Goal: Complete application form

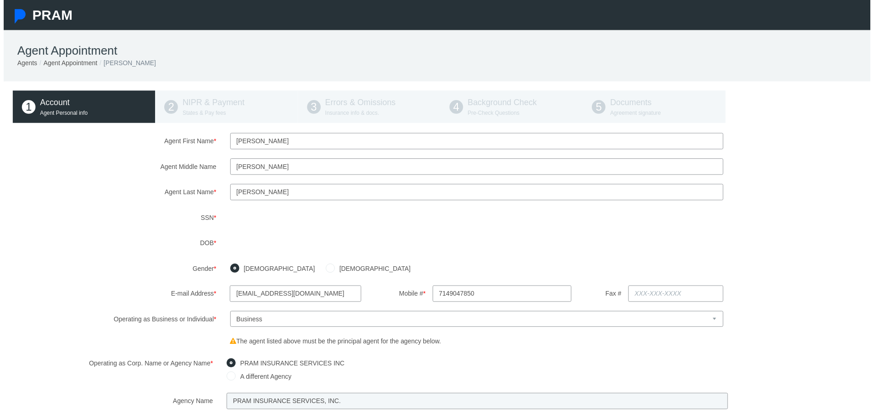
type input "[PHONE_NUMBER]"
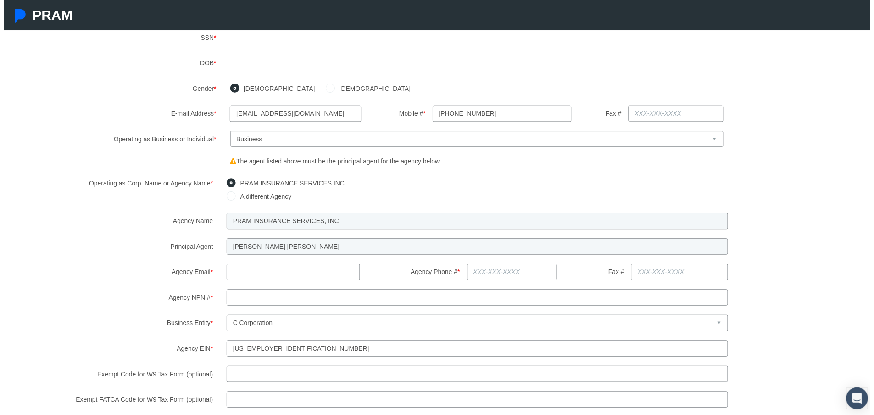
scroll to position [184, 0]
click at [295, 274] on input "text" at bounding box center [292, 272] width 134 height 17
type input "abridges@pram.com"
click at [493, 273] on input "Agency Phone # *" at bounding box center [512, 272] width 91 height 17
type input "714-671-3951"
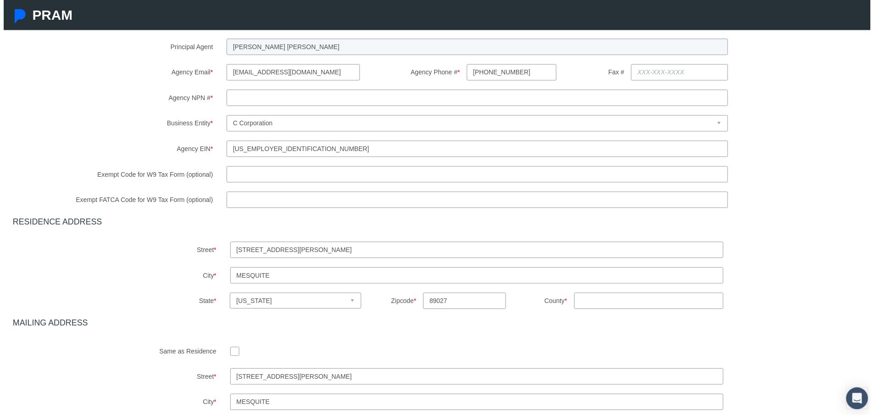
scroll to position [459, 0]
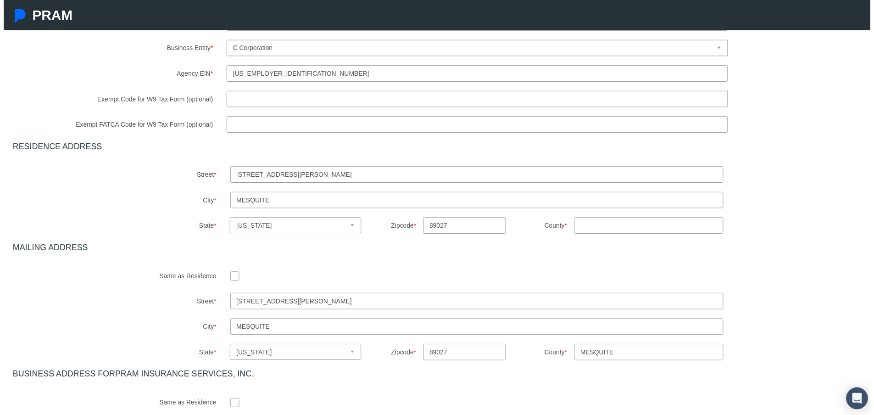
click at [231, 280] on input "checkbox" at bounding box center [233, 277] width 9 height 9
checkbox input "true"
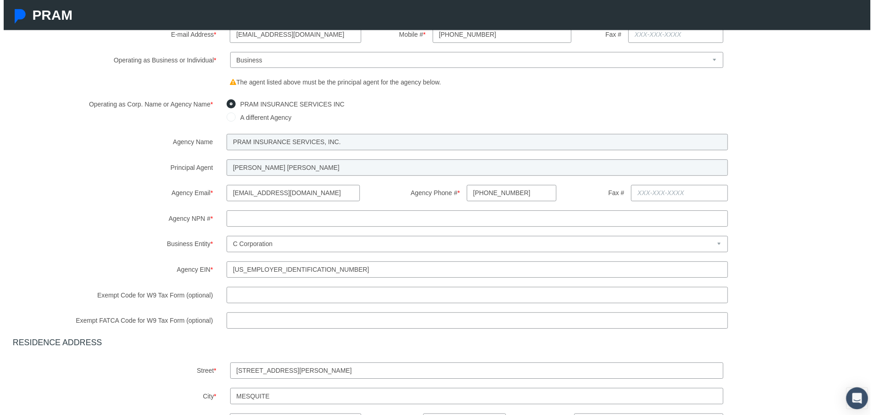
scroll to position [275, 0]
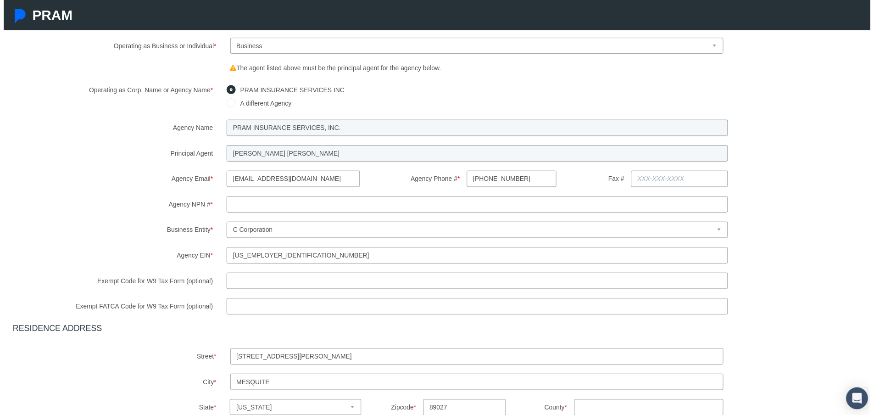
click at [284, 202] on input "Agency NPN # *" at bounding box center [478, 206] width 506 height 17
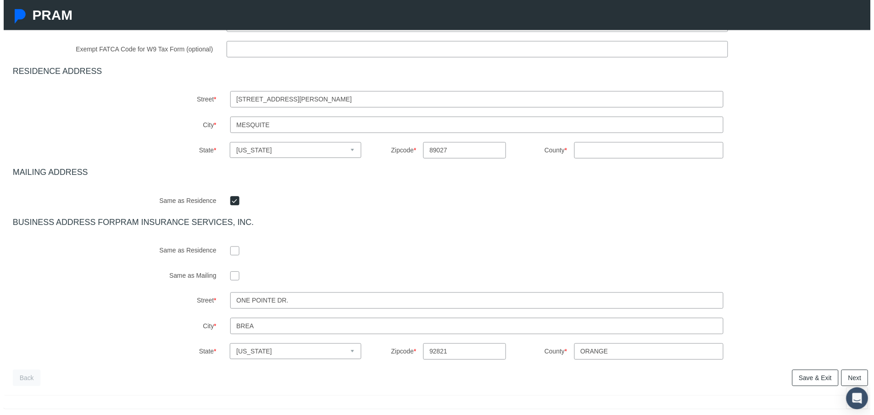
scroll to position [551, 0]
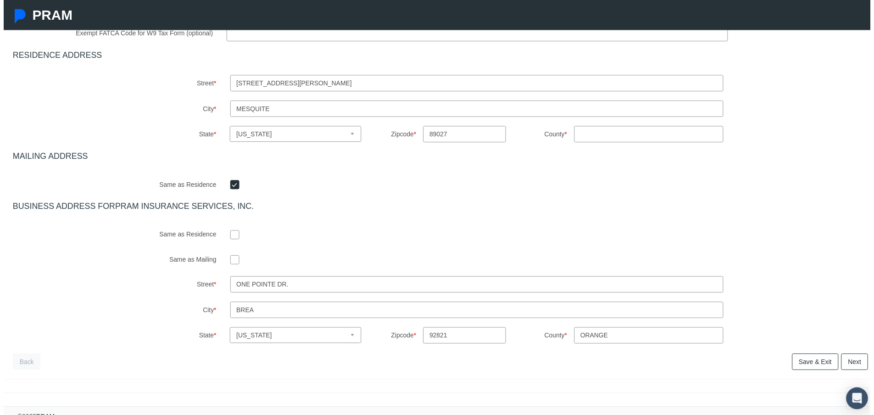
type input "2748345"
click at [311, 287] on input "One Pointe Dr." at bounding box center [478, 287] width 498 height 17
type input "One Pointe Dr. Ste 120"
click at [850, 364] on link "Next" at bounding box center [858, 365] width 27 height 17
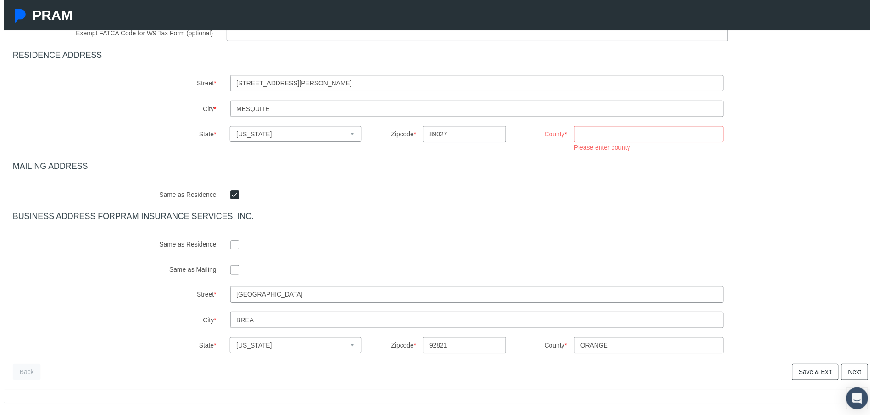
click at [619, 135] on input "County *" at bounding box center [651, 135] width 151 height 17
click at [611, 133] on input "County *" at bounding box center [651, 135] width 151 height 17
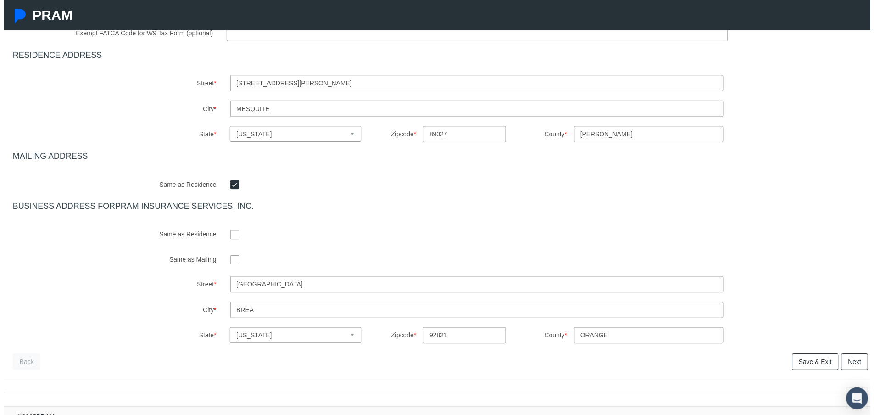
type input "Clark"
click at [847, 363] on link "Next" at bounding box center [858, 365] width 27 height 17
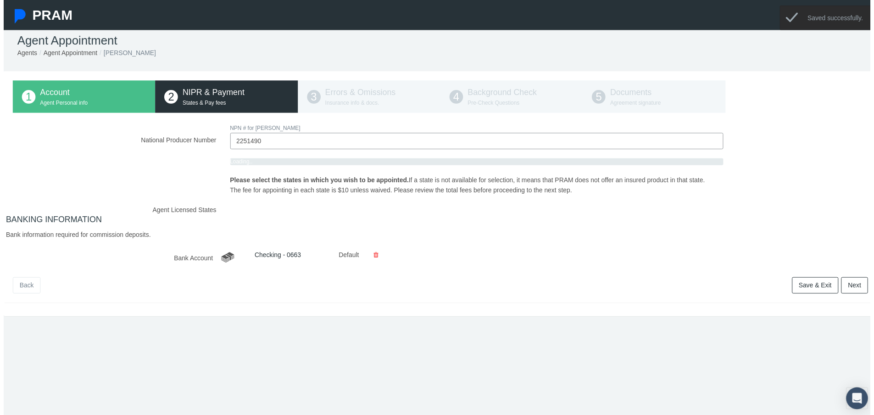
scroll to position [0, 0]
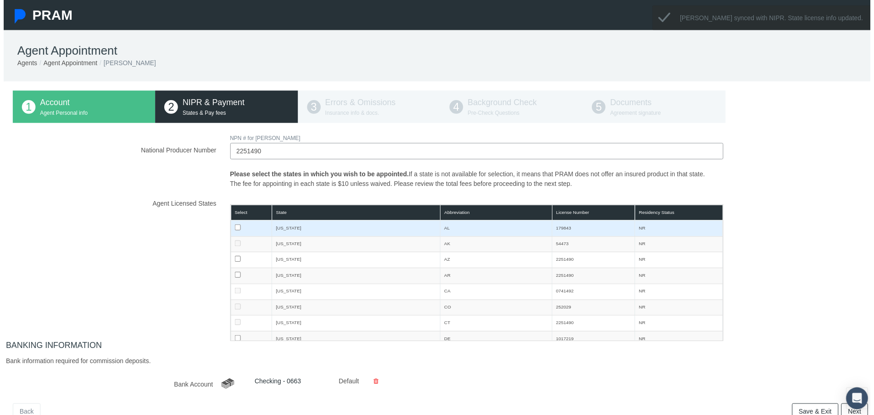
click at [234, 229] on input "checkbox" at bounding box center [236, 229] width 6 height 6
checkbox input "true"
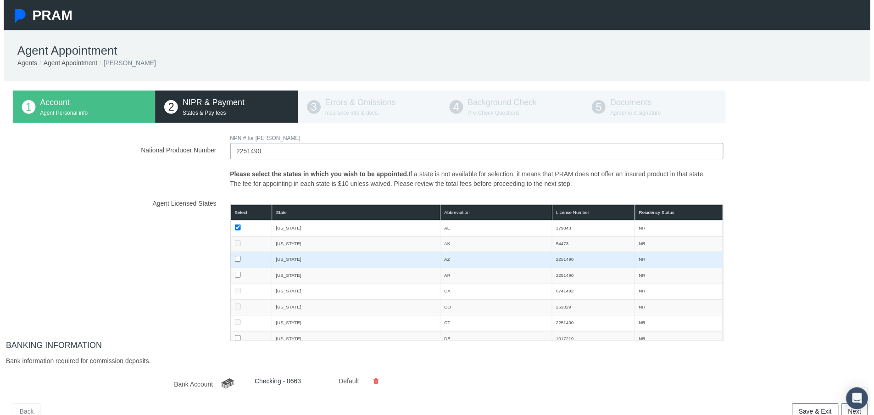
click at [235, 261] on input "checkbox" at bounding box center [236, 261] width 6 height 6
checkbox input "true"
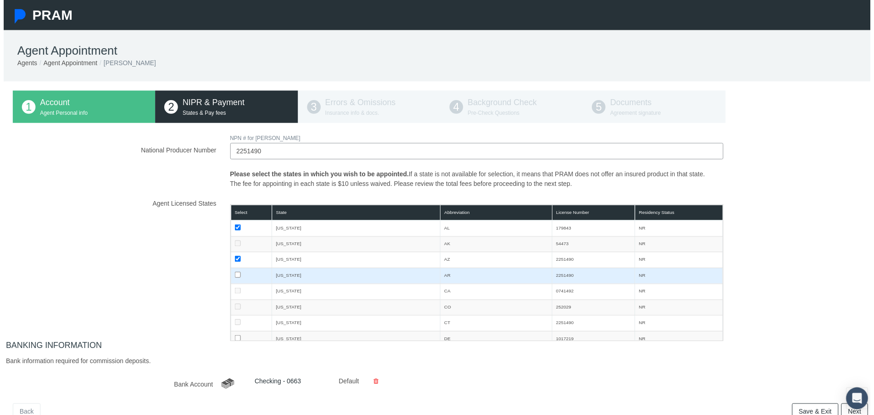
click at [235, 277] on input "checkbox" at bounding box center [236, 277] width 6 height 6
checkbox input "true"
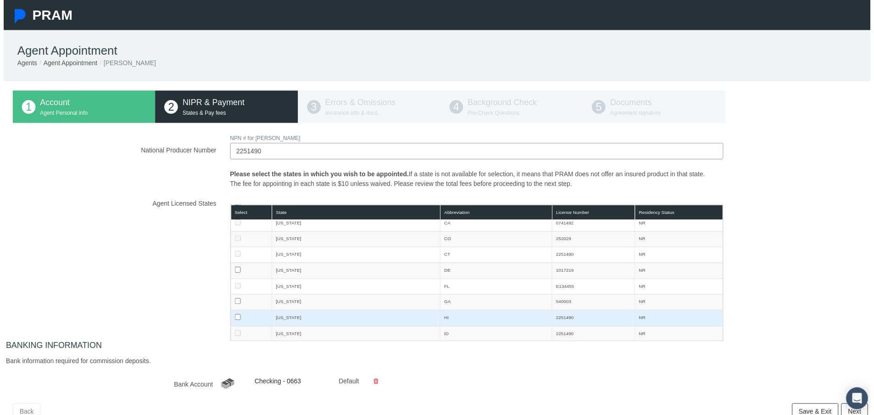
scroll to position [92, 0]
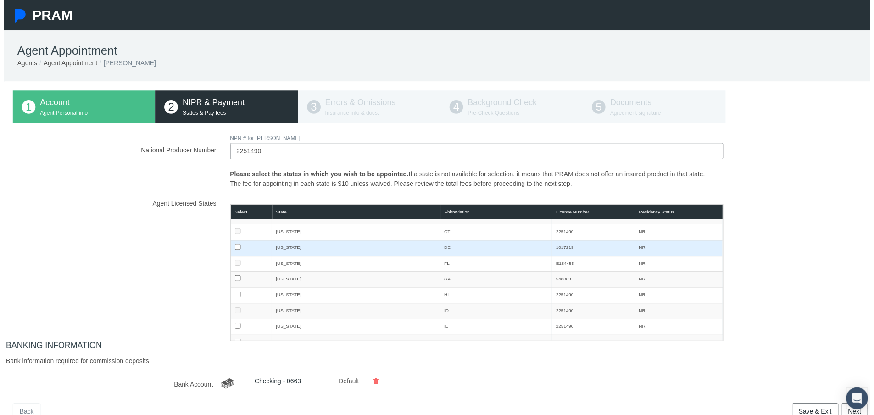
click at [234, 250] on input "checkbox" at bounding box center [236, 249] width 6 height 6
checkbox input "true"
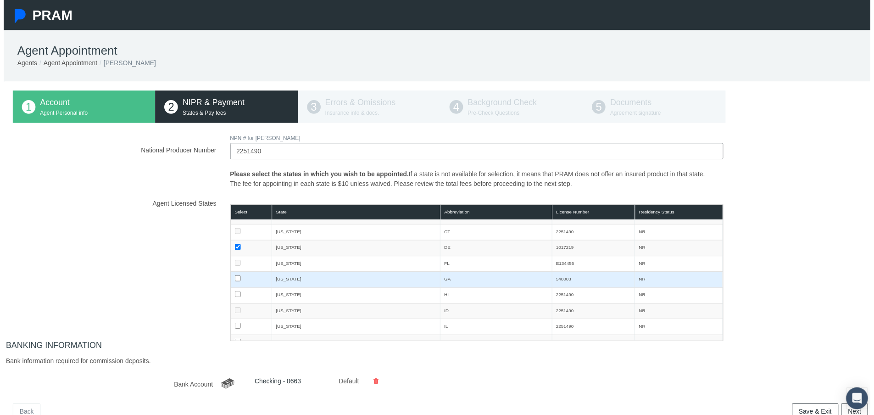
click at [236, 281] on input "checkbox" at bounding box center [236, 281] width 6 height 6
checkbox input "true"
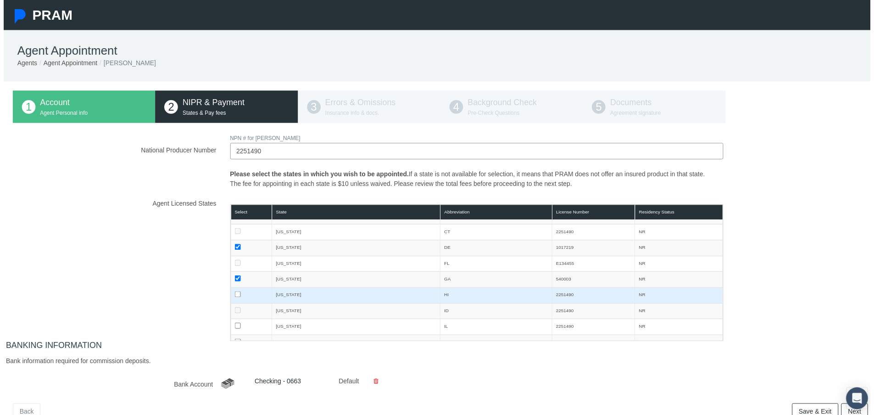
click at [235, 298] on input "checkbox" at bounding box center [236, 297] width 6 height 6
checkbox input "true"
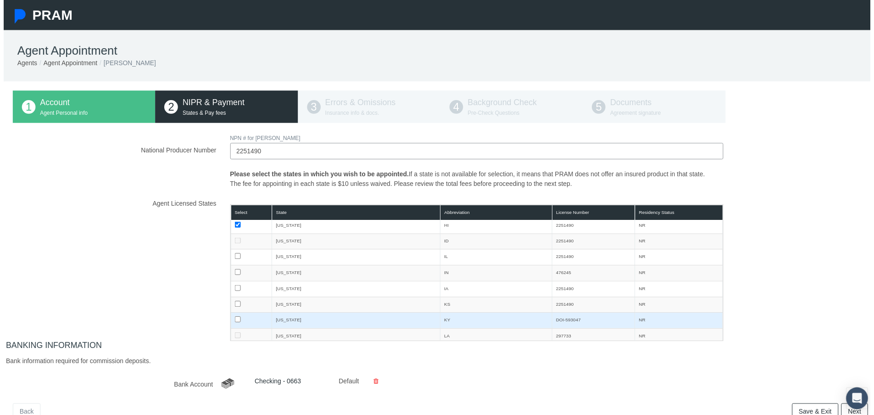
scroll to position [184, 0]
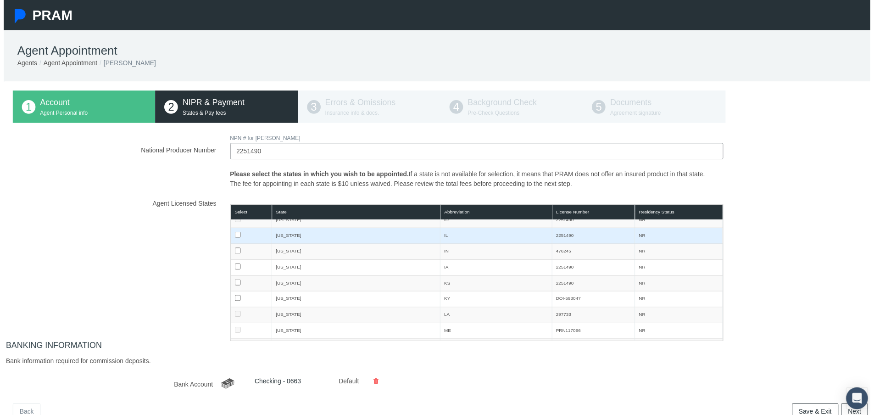
click at [234, 238] on input "checkbox" at bounding box center [236, 237] width 6 height 6
checkbox input "true"
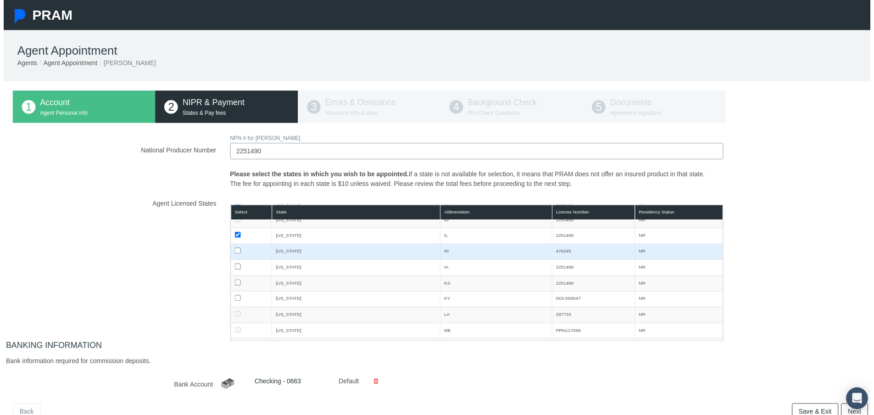
click at [236, 252] on input "checkbox" at bounding box center [236, 253] width 6 height 6
checkbox input "true"
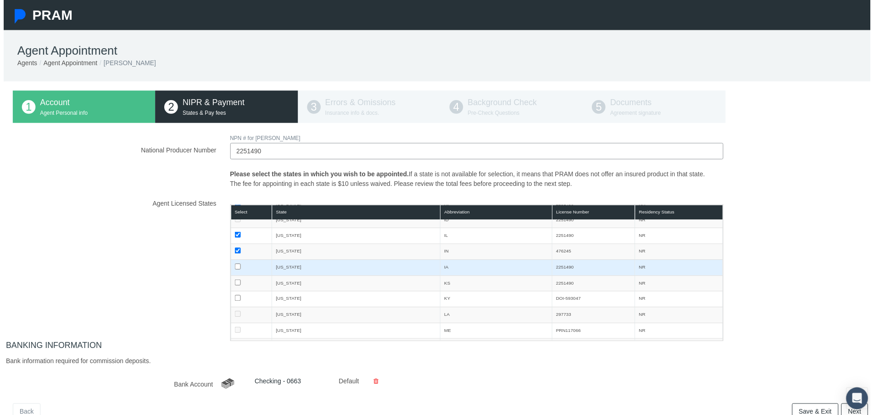
click at [233, 269] on input "checkbox" at bounding box center [236, 269] width 6 height 6
checkbox input "true"
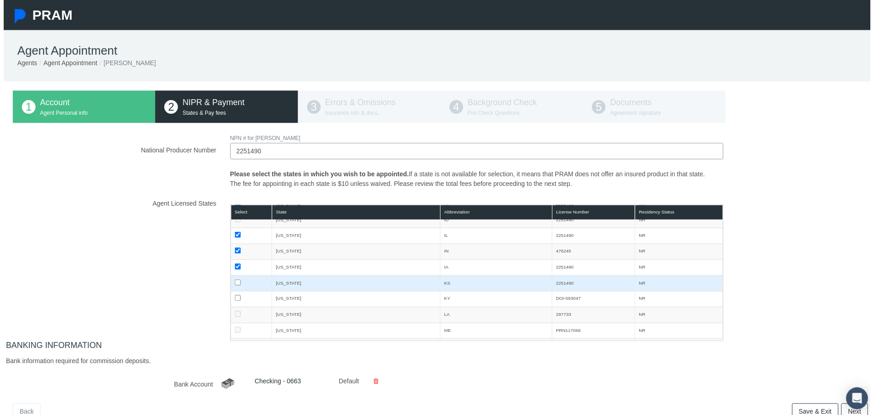
click at [234, 283] on input "checkbox" at bounding box center [236, 285] width 6 height 6
checkbox input "true"
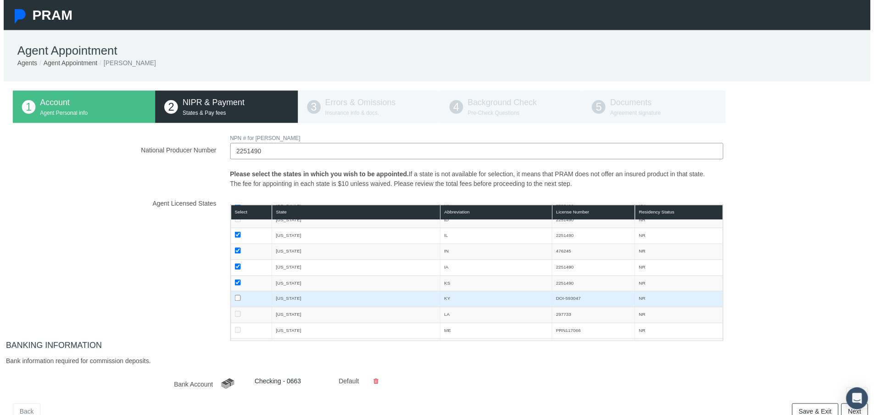
click at [233, 302] on input "checkbox" at bounding box center [236, 300] width 6 height 6
checkbox input "true"
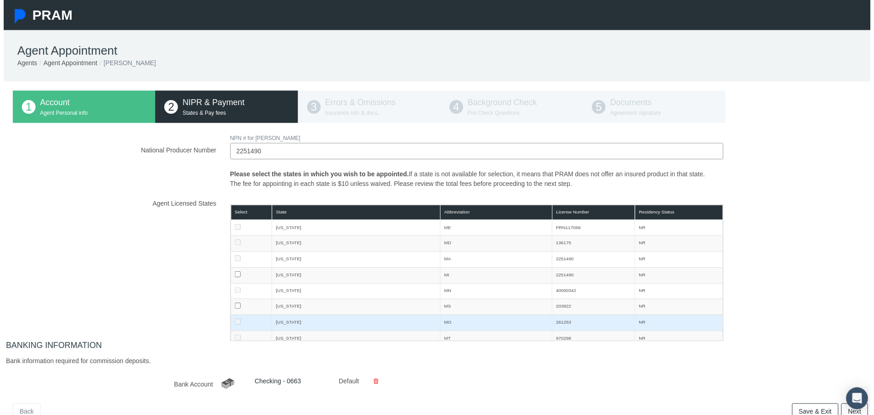
scroll to position [321, 0]
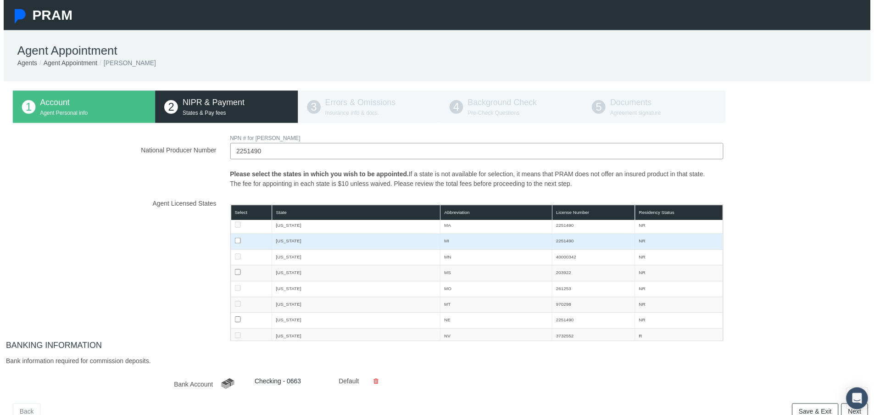
click at [235, 243] on input "checkbox" at bounding box center [236, 243] width 6 height 6
checkbox input "true"
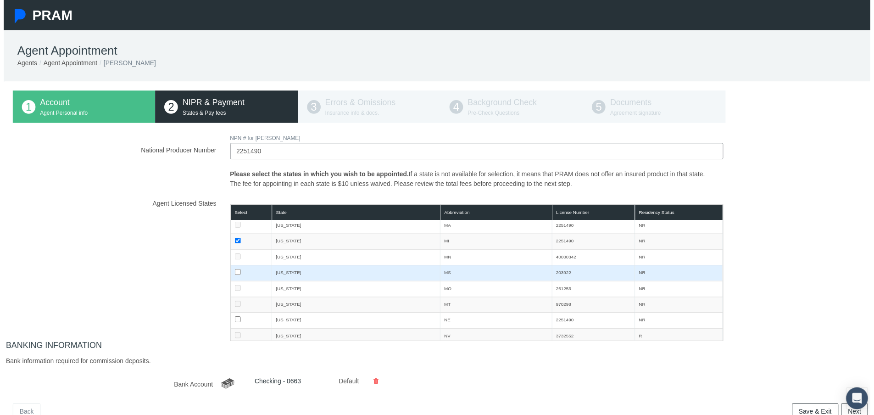
click at [234, 274] on input "checkbox" at bounding box center [236, 274] width 6 height 6
checkbox input "true"
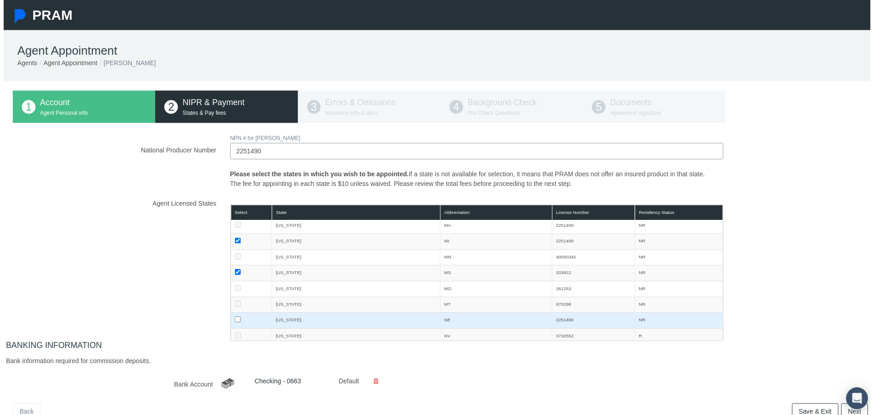
click at [235, 322] on input "checkbox" at bounding box center [236, 322] width 6 height 6
checkbox input "true"
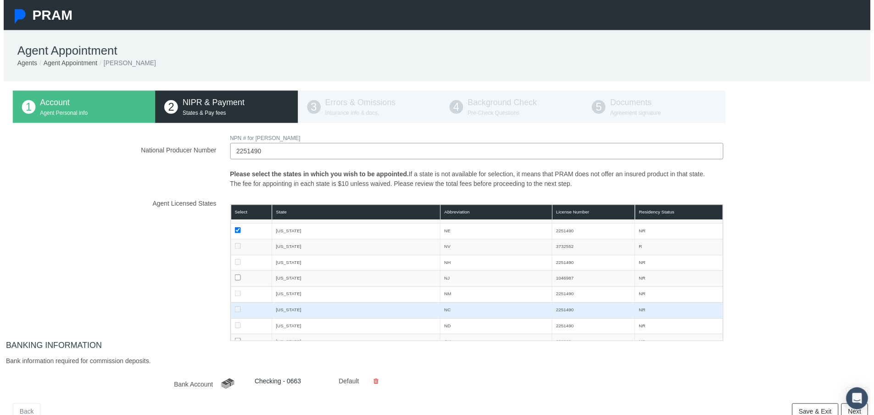
scroll to position [413, 0]
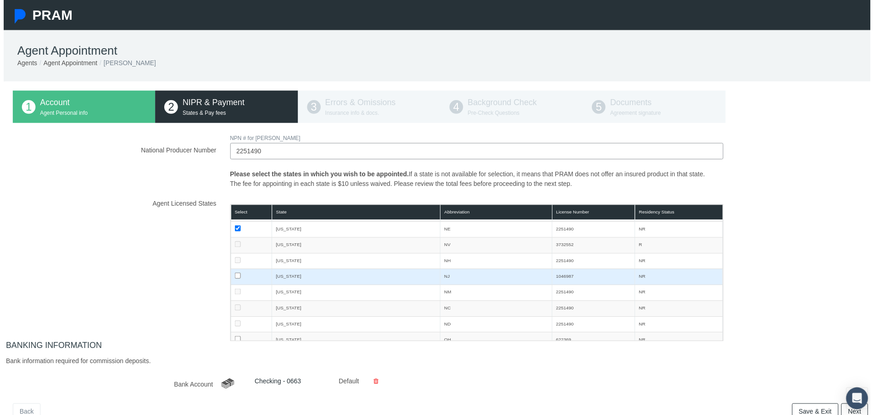
click at [233, 279] on input "checkbox" at bounding box center [236, 278] width 6 height 6
checkbox input "true"
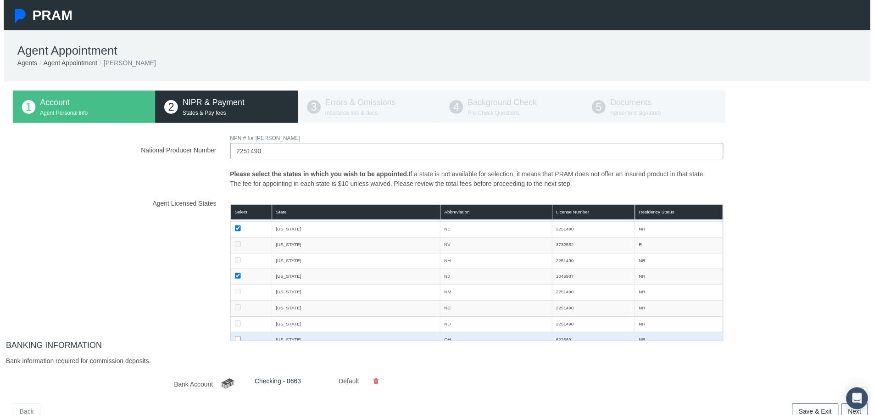
click at [233, 341] on input "checkbox" at bounding box center [236, 342] width 6 height 6
checkbox input "true"
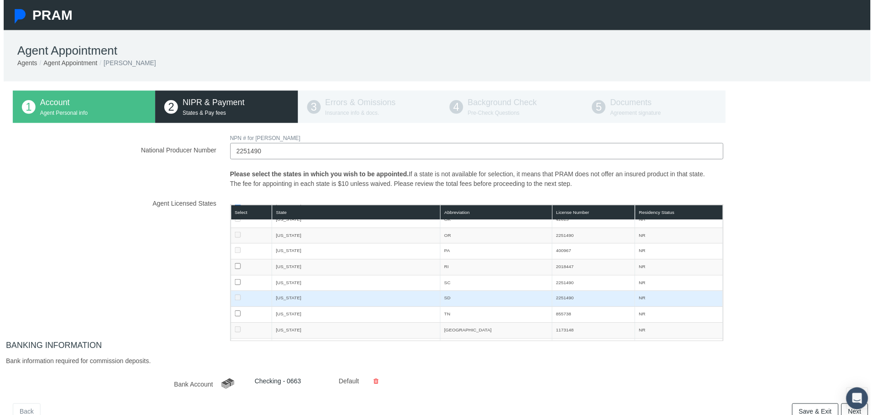
scroll to position [551, 0]
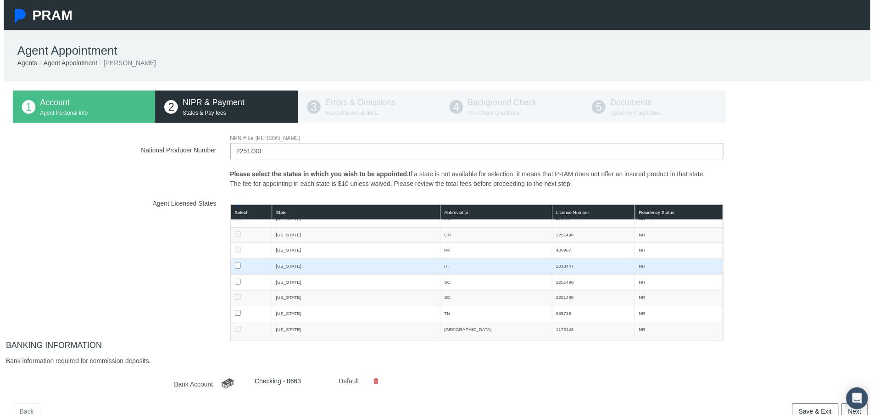
click at [234, 268] on input "checkbox" at bounding box center [236, 268] width 6 height 6
checkbox input "true"
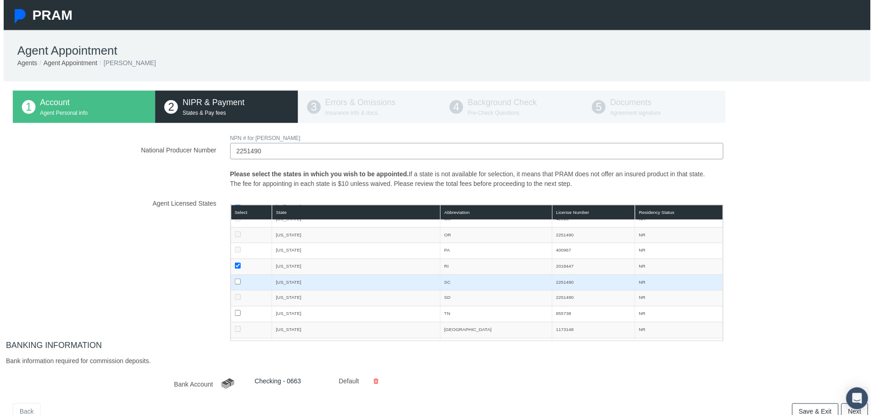
click at [235, 282] on input "checkbox" at bounding box center [236, 284] width 6 height 6
checkbox input "true"
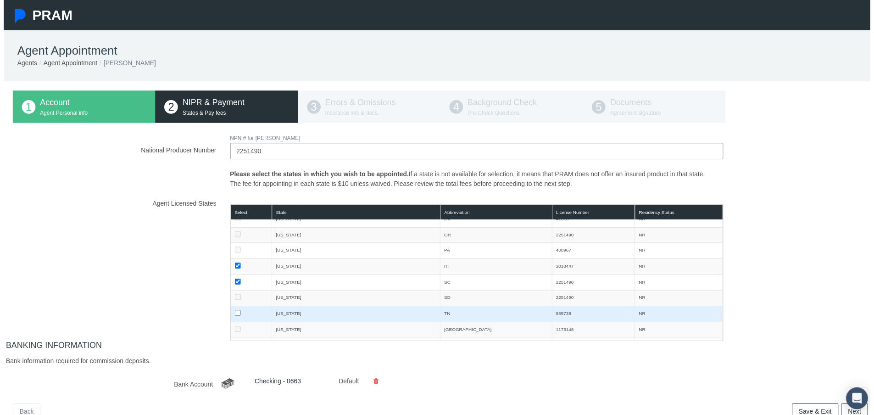
click at [235, 316] on input "checkbox" at bounding box center [236, 316] width 6 height 6
checkbox input "true"
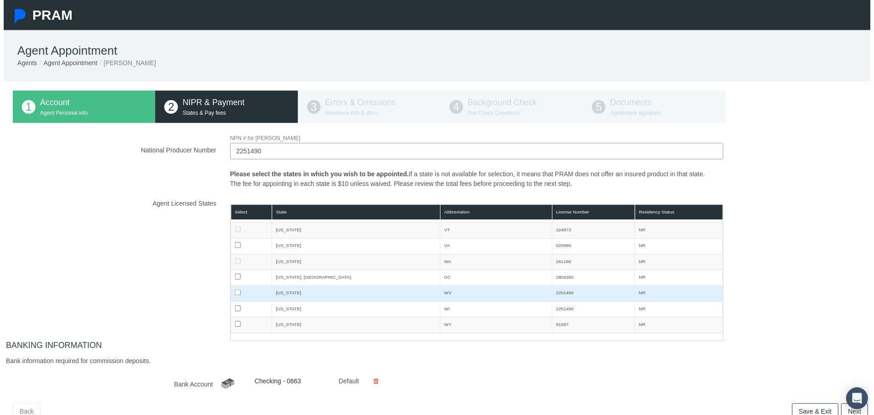
scroll to position [637, 0]
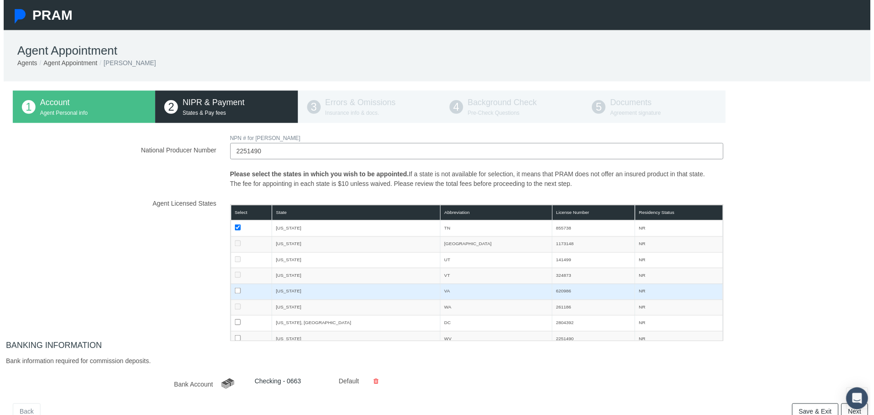
click at [233, 294] on input "checkbox" at bounding box center [236, 293] width 6 height 6
checkbox input "true"
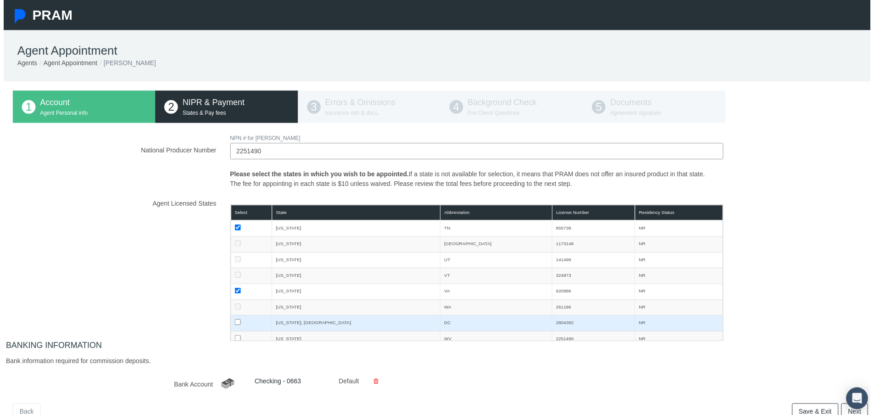
click at [234, 322] on input "checkbox" at bounding box center [236, 325] width 6 height 6
checkbox input "true"
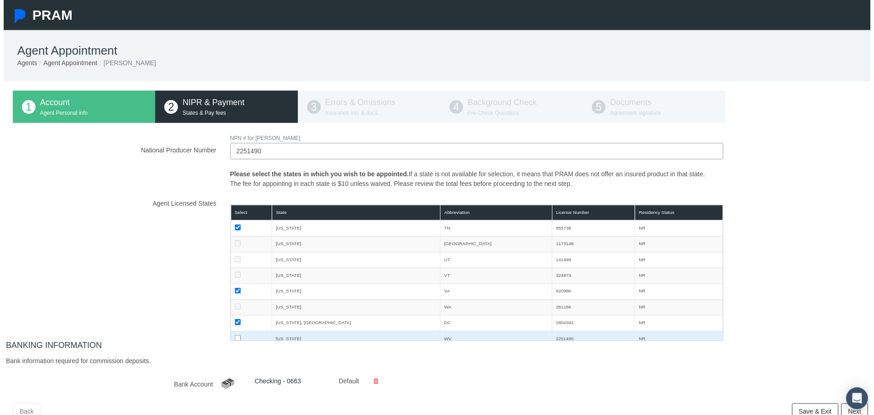
drag, startPoint x: 235, startPoint y: 339, endPoint x: 239, endPoint y: 335, distance: 5.8
click at [235, 339] on input "checkbox" at bounding box center [236, 341] width 6 height 6
checkbox input "true"
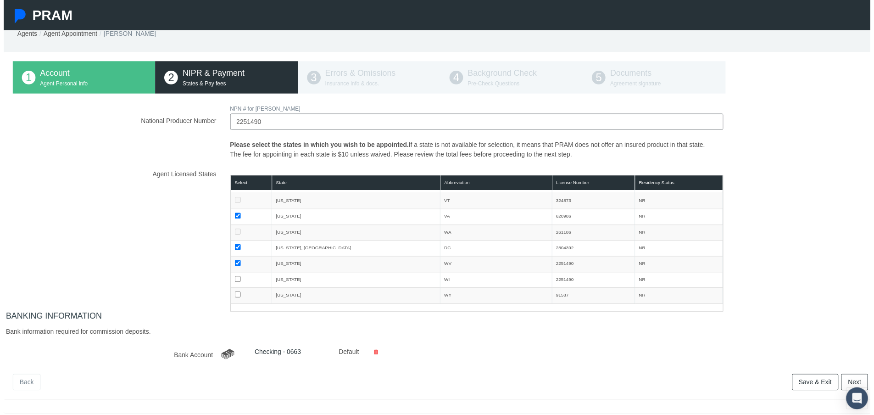
scroll to position [46, 0]
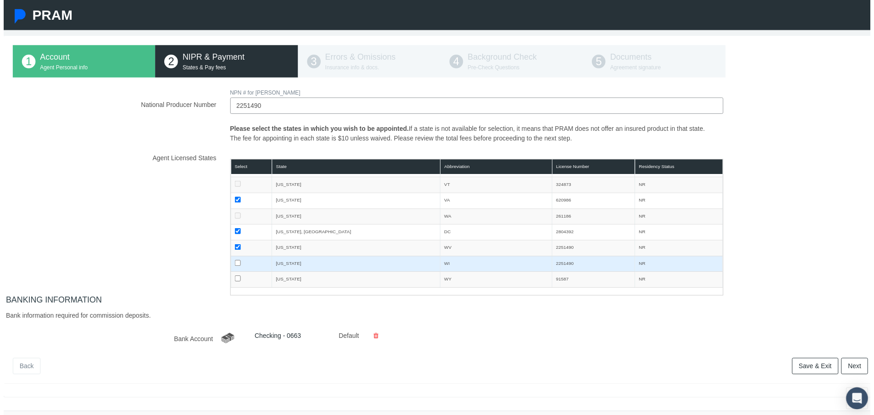
click at [234, 269] on td at bounding box center [250, 266] width 42 height 16
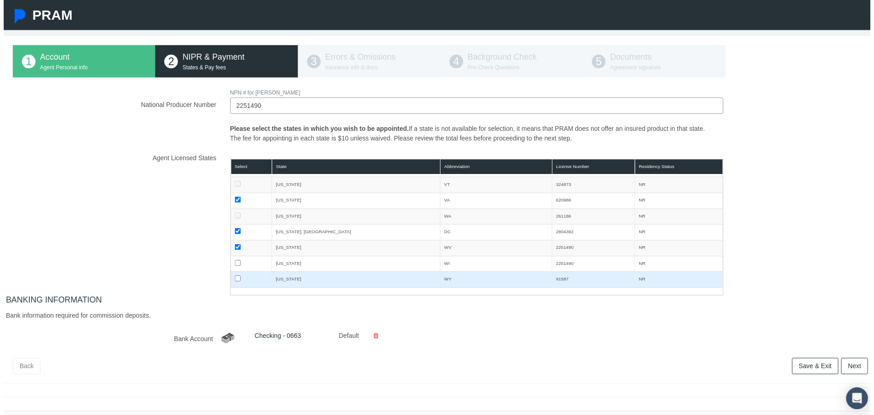
click at [234, 277] on td at bounding box center [250, 282] width 42 height 16
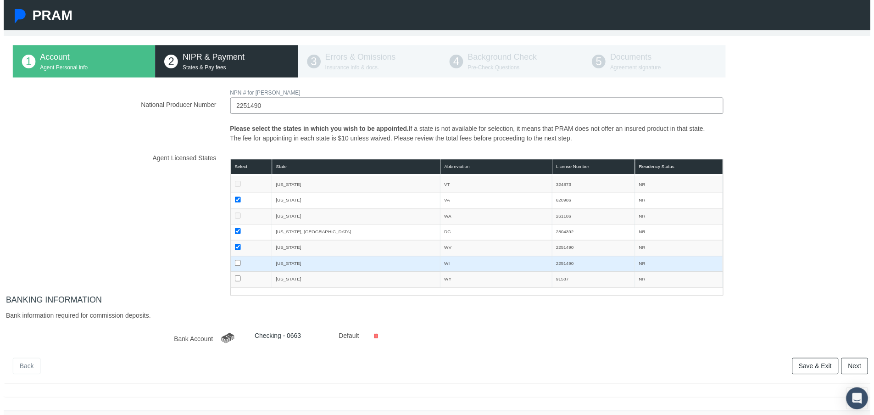
click at [234, 263] on input "checkbox" at bounding box center [236, 265] width 6 height 6
checkbox input "true"
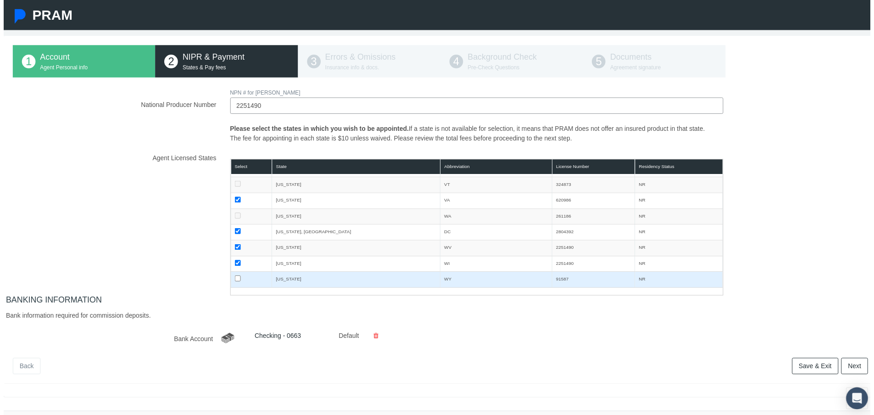
click at [235, 282] on input "checkbox" at bounding box center [236, 281] width 6 height 6
checkbox input "true"
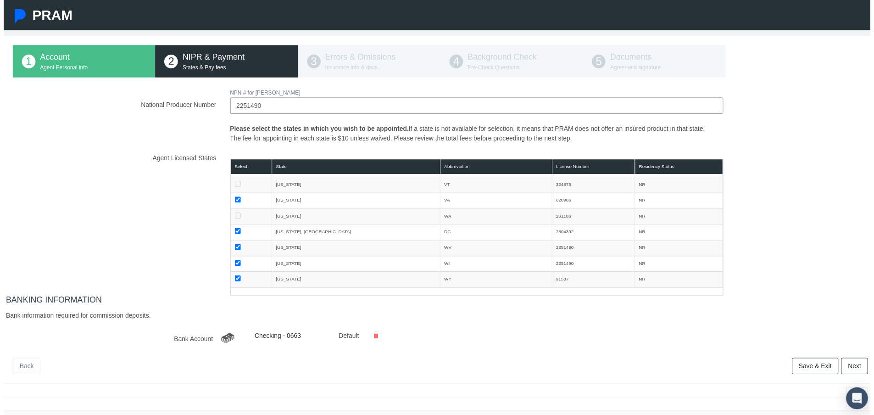
click at [851, 365] on link "Next" at bounding box center [858, 369] width 27 height 17
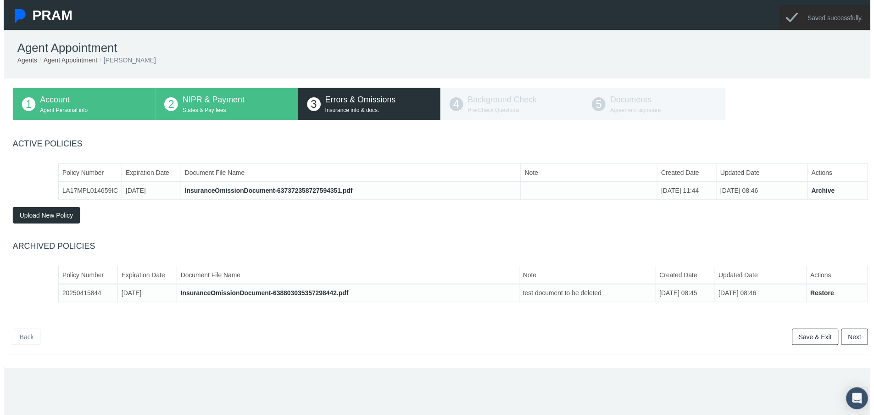
scroll to position [0, 0]
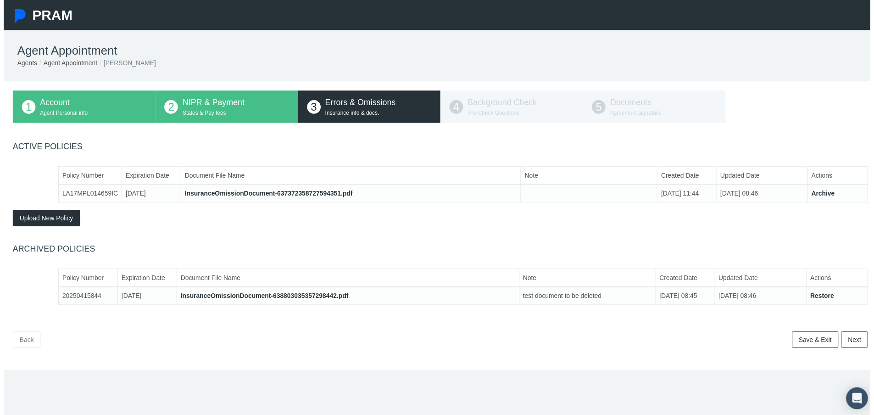
click at [851, 341] on link "Next" at bounding box center [858, 342] width 27 height 17
click at [254, 195] on link "InsuranceOmissionDocument-637372358727594351.pdf" at bounding box center [267, 194] width 169 height 7
click at [280, 297] on link "InsuranceOmissionDocument-638803035357298442.pdf" at bounding box center [263, 298] width 169 height 7
click at [50, 212] on button "Upload New Policy" at bounding box center [43, 220] width 68 height 17
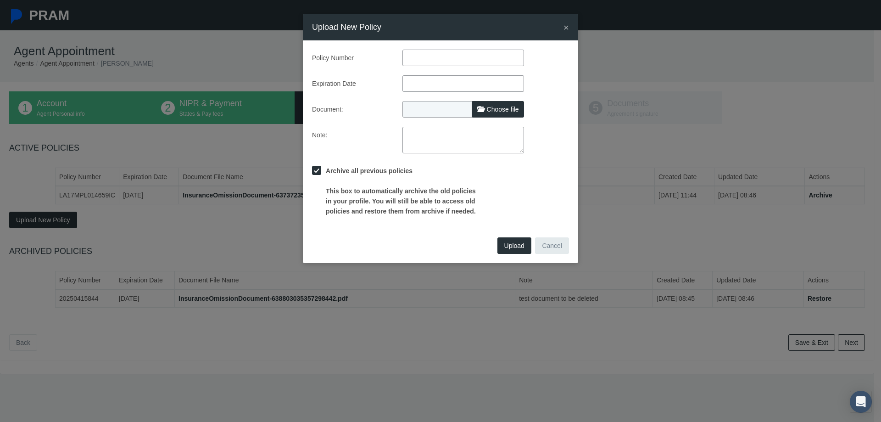
click at [497, 108] on span "Choose file" at bounding box center [503, 109] width 32 height 7
click at [497, 108] on input "Choose file" at bounding box center [464, 107] width 122 height 13
type input "C:\fakepath\EO Policy DEC Exp. 4.1.26.pdf"
type input "EO Policy DEC Exp. 4.1.26.pdf"
click at [445, 59] on input "text" at bounding box center [464, 58] width 122 height 17
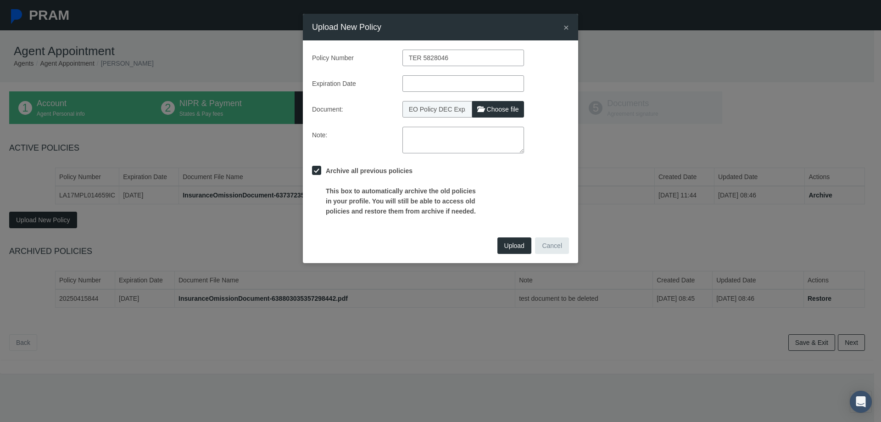
type input "TER 5828046"
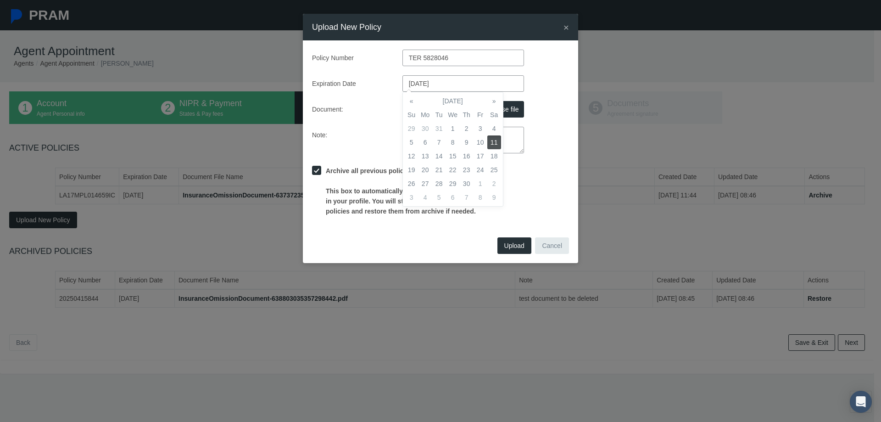
type input "04/11/2026"
click at [497, 146] on td "11" at bounding box center [494, 142] width 14 height 14
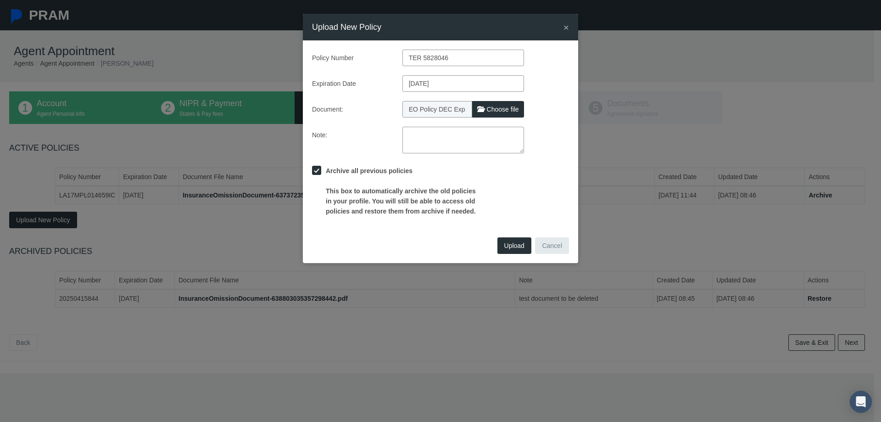
click at [561, 132] on div "Note:" at bounding box center [440, 140] width 271 height 27
click at [515, 244] on span "Upload" at bounding box center [514, 245] width 20 height 7
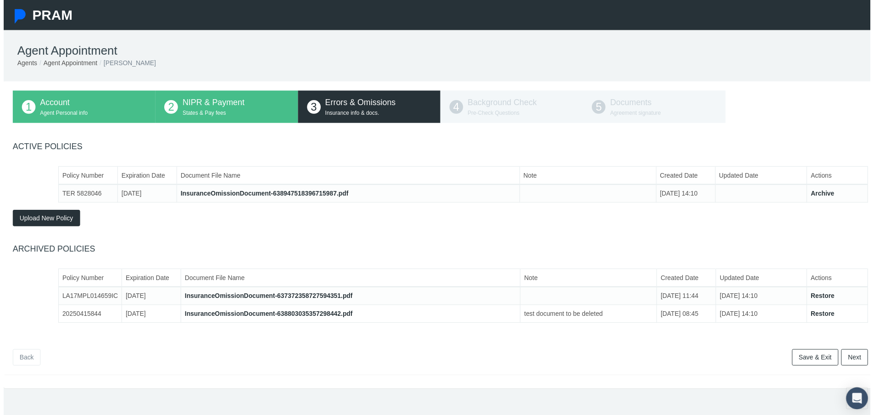
click at [852, 358] on link "Next" at bounding box center [858, 360] width 27 height 17
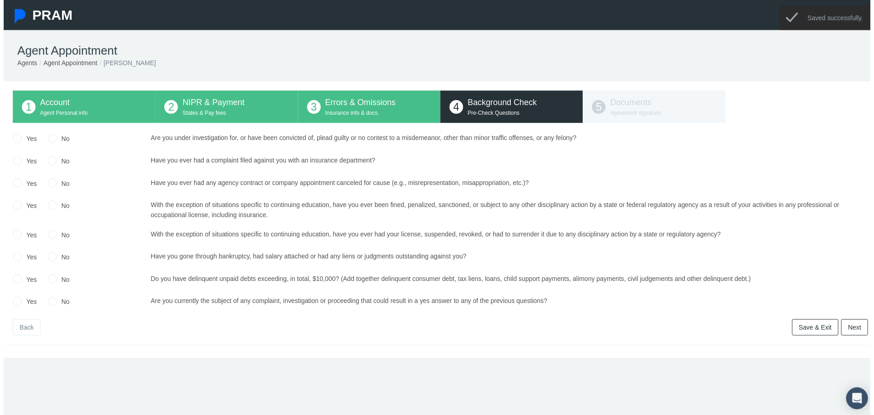
click at [50, 140] on input "No" at bounding box center [49, 138] width 9 height 9
radio input "true"
click at [46, 160] on input "No" at bounding box center [49, 161] width 9 height 9
radio input "true"
click at [48, 185] on input "No" at bounding box center [49, 183] width 9 height 9
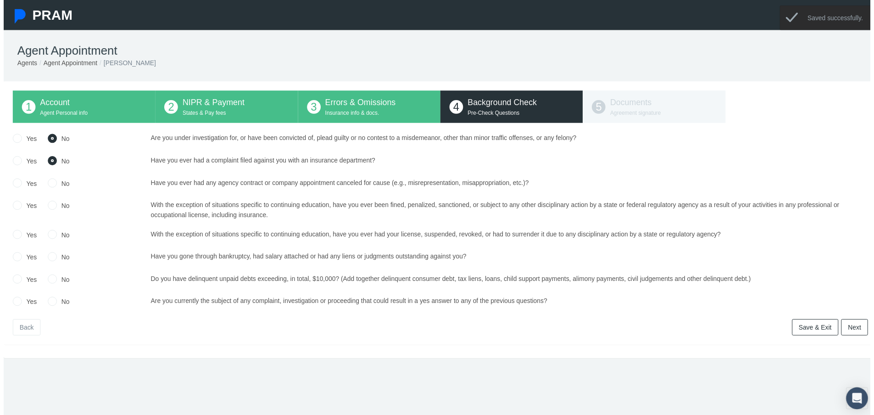
radio input "true"
click at [51, 208] on input "No" at bounding box center [49, 206] width 9 height 9
radio input "true"
click at [50, 240] on input "No" at bounding box center [49, 235] width 9 height 9
radio input "true"
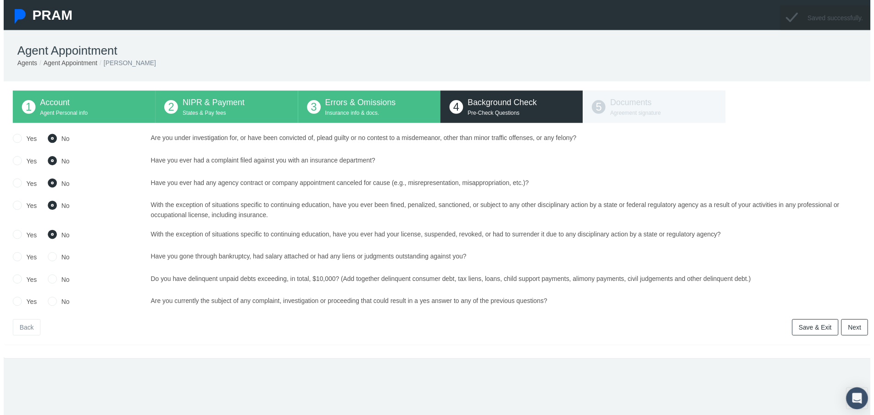
click at [46, 259] on input "No" at bounding box center [49, 257] width 9 height 9
radio input "true"
click at [50, 281] on input "No" at bounding box center [49, 280] width 9 height 9
radio input "true"
click at [49, 305] on input "No" at bounding box center [49, 302] width 9 height 9
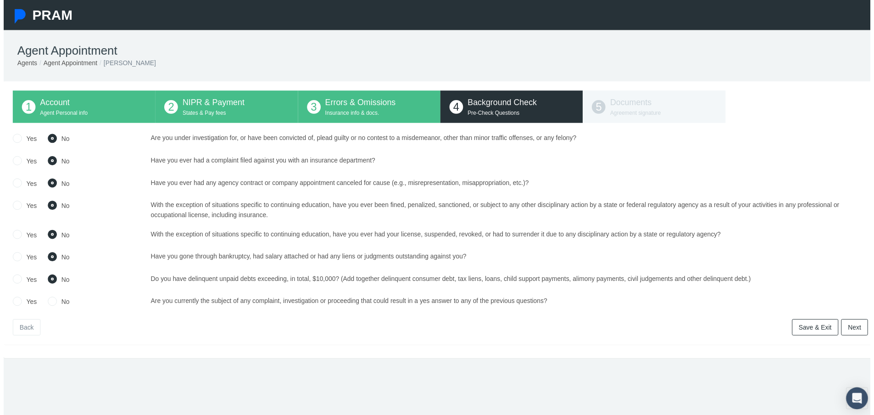
radio input "true"
click at [856, 329] on link "Next" at bounding box center [858, 330] width 27 height 17
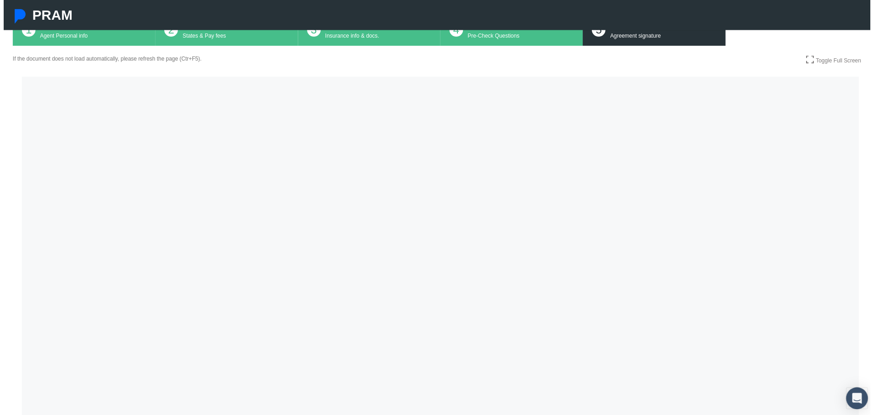
scroll to position [138, 0]
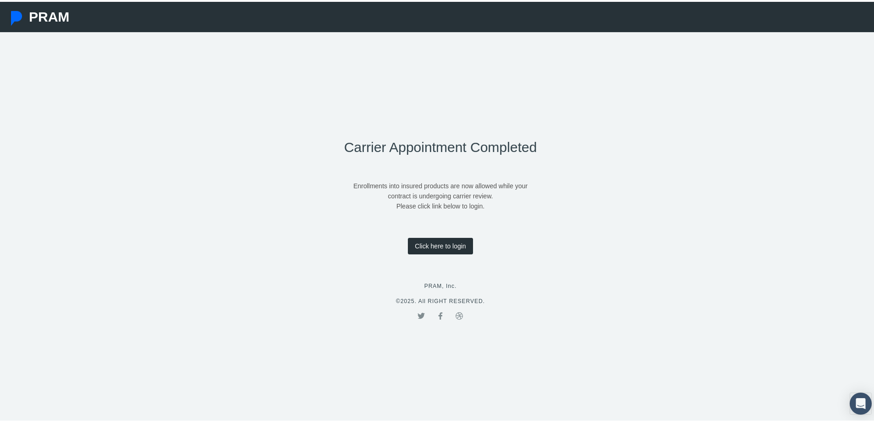
click at [449, 240] on link "Click here to login" at bounding box center [440, 244] width 65 height 17
